Goal: Transaction & Acquisition: Subscribe to service/newsletter

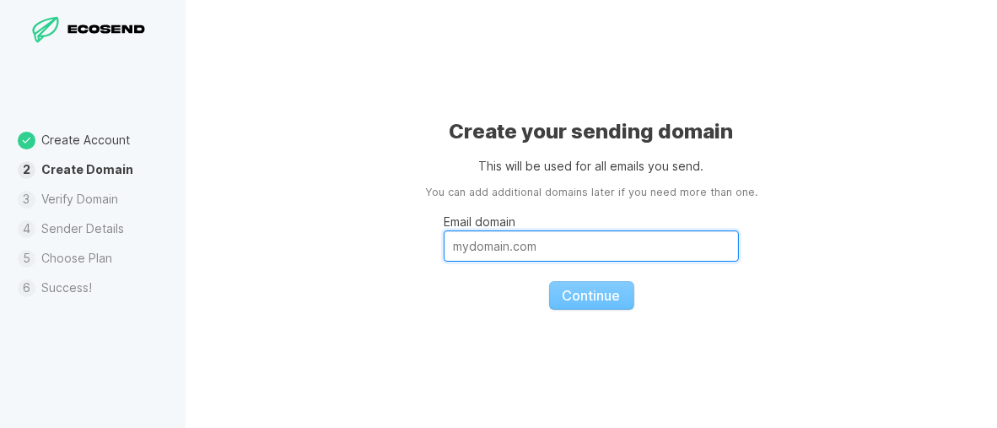
click at [459, 248] on input "Email domain" at bounding box center [591, 245] width 295 height 31
type input "[DOMAIN_NAME]"
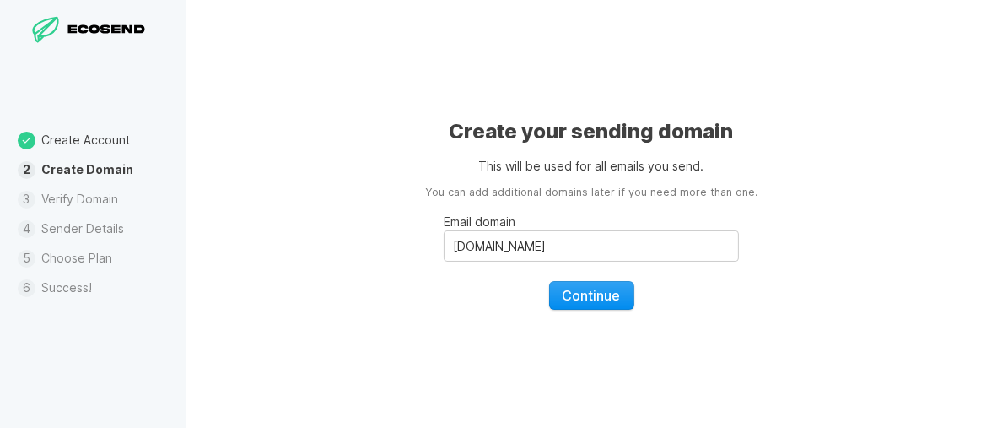
click at [589, 294] on span "Continue" at bounding box center [592, 295] width 58 height 17
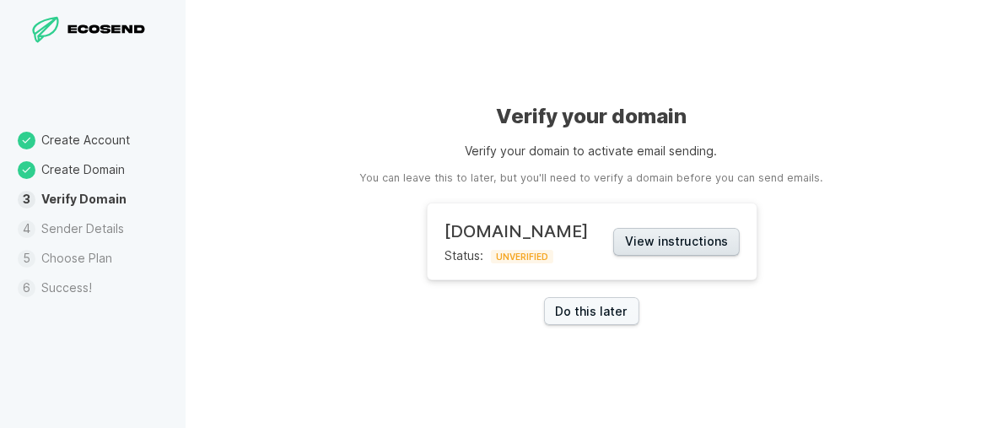
click at [683, 243] on button "View instructions" at bounding box center [676, 242] width 127 height 28
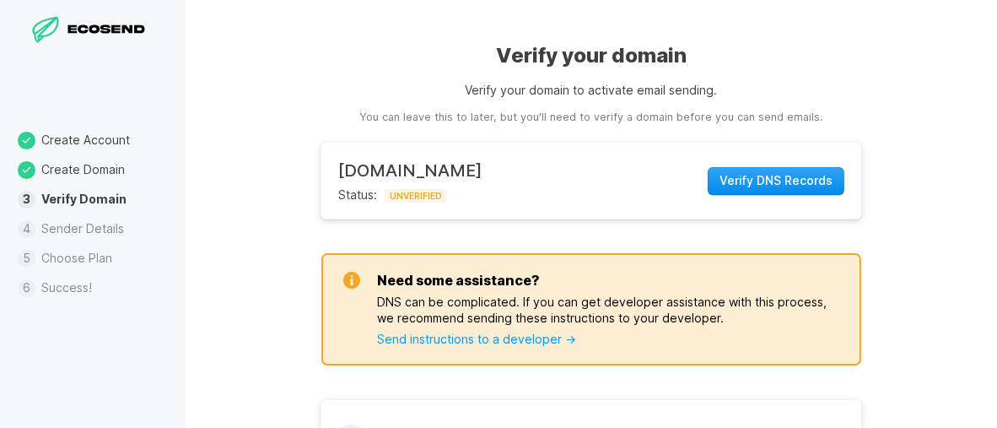
click at [770, 178] on span "Verify DNS Records" at bounding box center [776, 180] width 113 height 17
click at [756, 178] on span "Verify DNS Records" at bounding box center [776, 180] width 113 height 17
click at [496, 339] on link "Send instructions to a developer →" at bounding box center [476, 339] width 199 height 14
click at [553, 162] on main "[DOMAIN_NAME] Status: UNVERIFIED Verify DNS Records" at bounding box center [591, 180] width 540 height 74
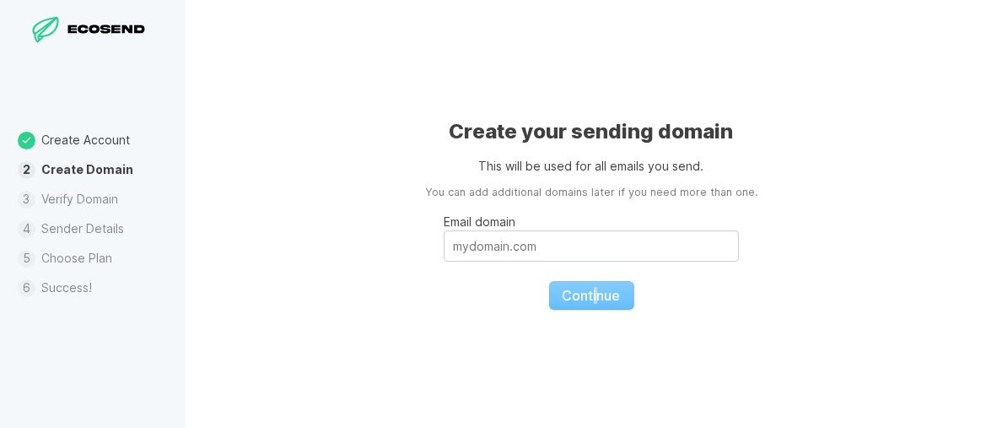
click at [597, 294] on fieldset "Email domain Continue" at bounding box center [591, 255] width 295 height 109
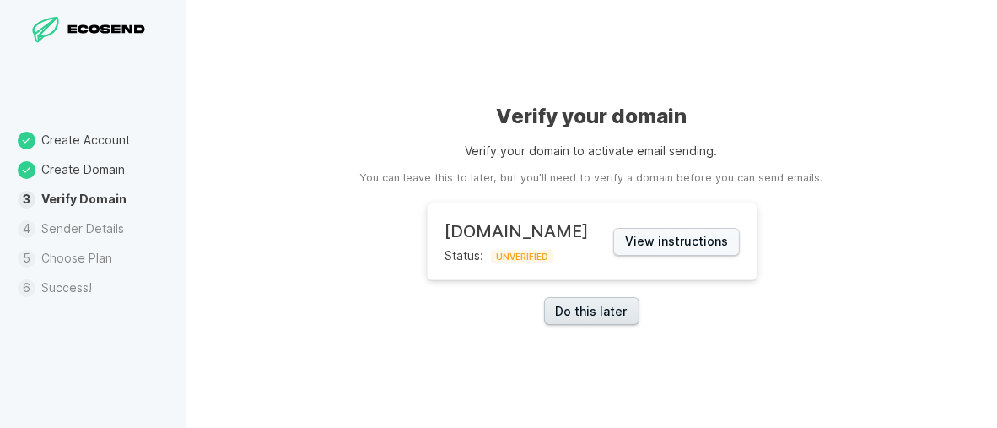
click at [588, 309] on link "Do this later" at bounding box center [591, 311] width 95 height 28
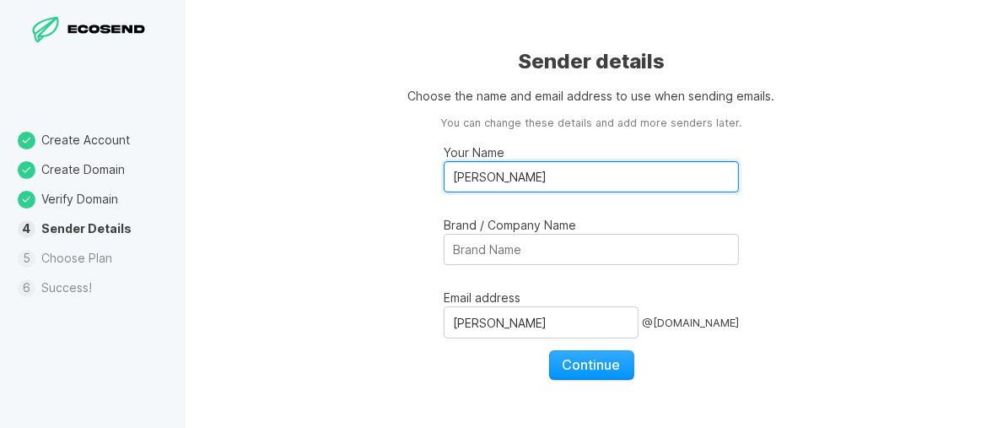
click at [494, 171] on input "[PERSON_NAME]" at bounding box center [591, 176] width 295 height 31
type input "[PERSON_NAME]"
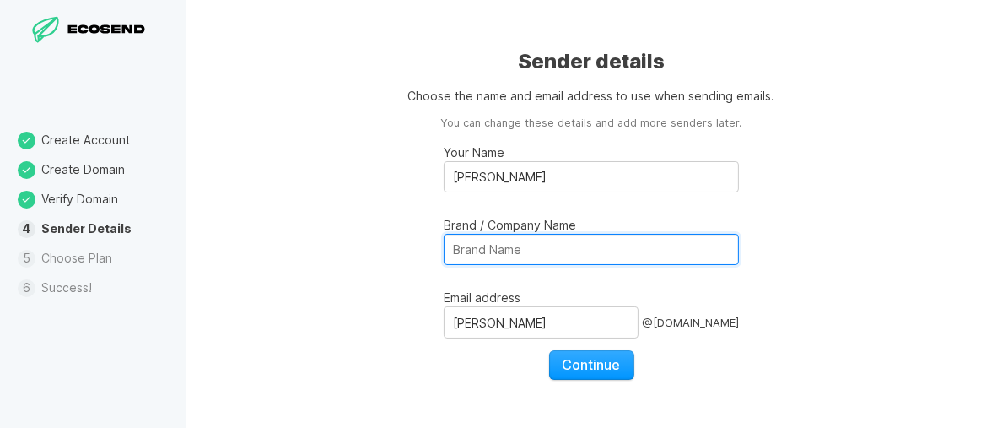
click at [476, 249] on input "Brand / Company Name" at bounding box center [591, 249] width 295 height 31
type input "Drive The Network"
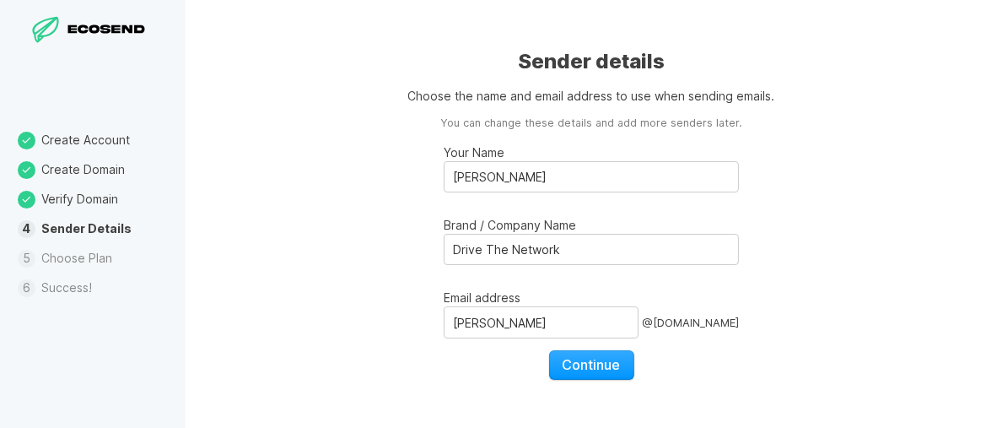
click at [658, 323] on div "@ [DOMAIN_NAME]" at bounding box center [690, 322] width 97 height 32
click at [639, 323] on input "[PERSON_NAME]" at bounding box center [541, 322] width 195 height 32
click at [585, 362] on span "Continue" at bounding box center [592, 364] width 58 height 17
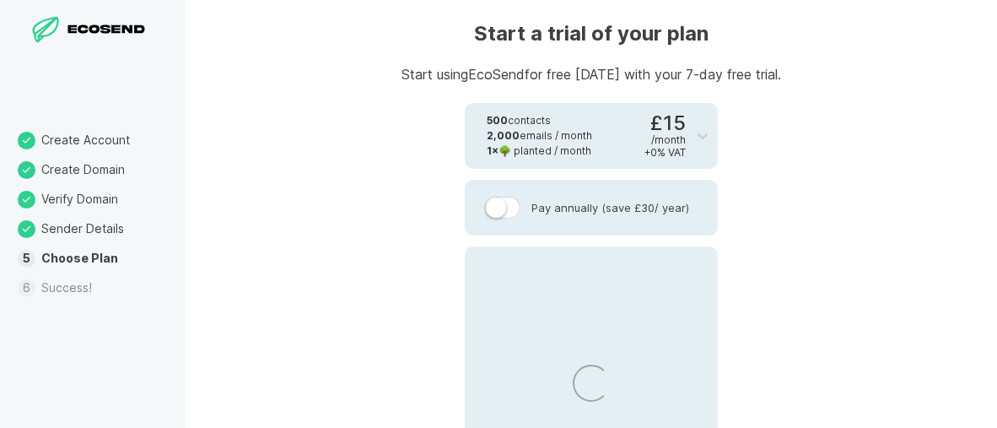
select select "GB"
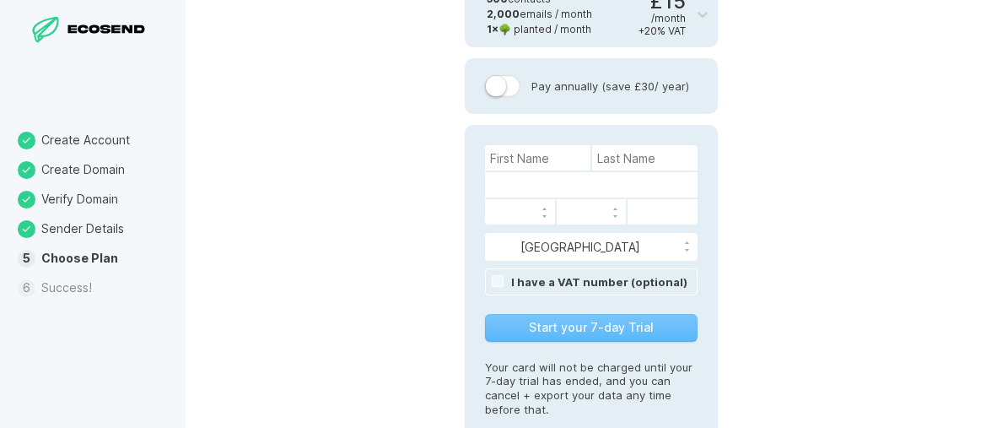
scroll to position [130, 0]
